Goal: Navigation & Orientation: Find specific page/section

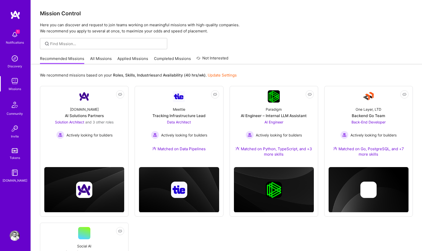
click at [13, 35] on img at bounding box center [15, 35] width 10 height 10
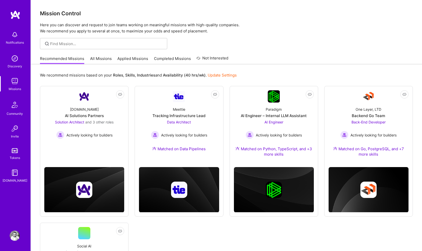
click at [284, 45] on div "Notifications Discovery Missions Community Invite Tokens [DOMAIN_NAME] Profile …" at bounding box center [211, 181] width 422 height 362
